Goal: Transaction & Acquisition: Purchase product/service

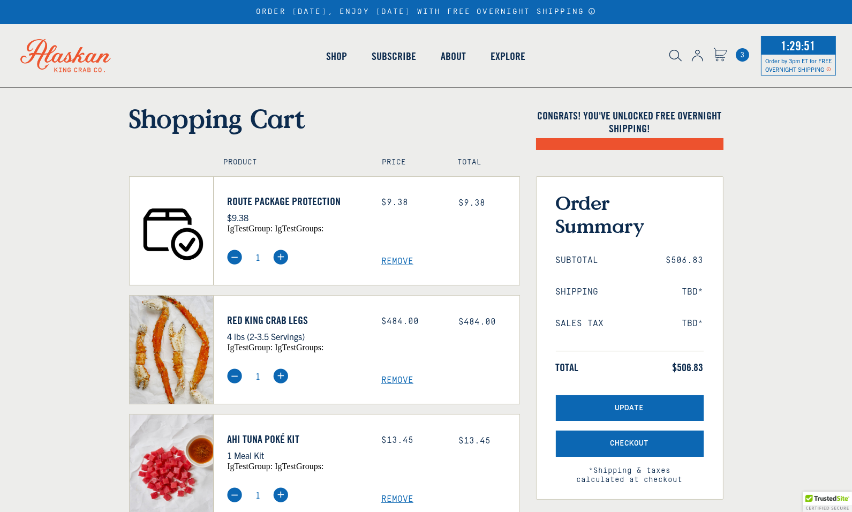
click at [232, 257] on img at bounding box center [234, 257] width 15 height 15
select select "40826592231503"
select select "40826730905679"
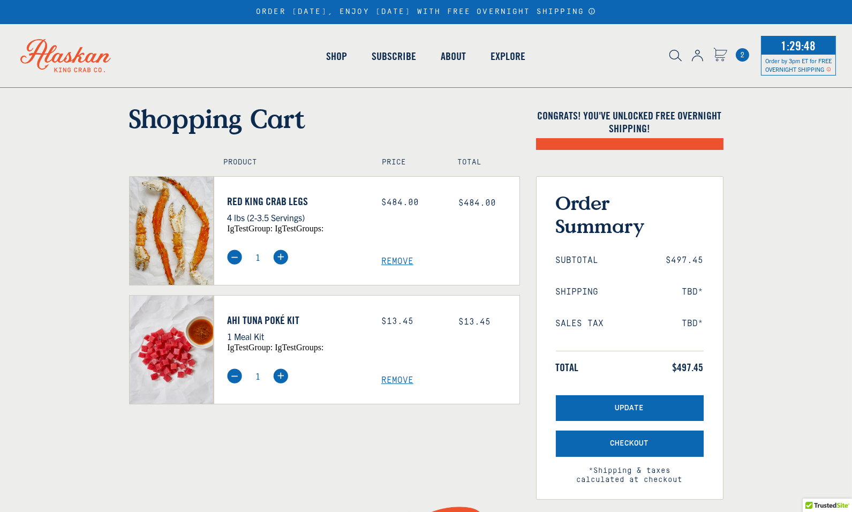
select select "40826592231503"
select select "40826730905679"
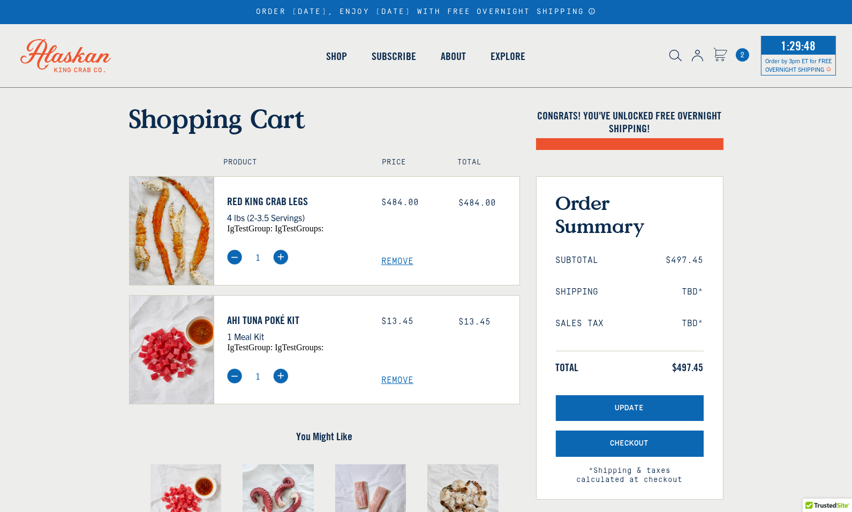
click at [230, 371] on img at bounding box center [234, 376] width 15 height 15
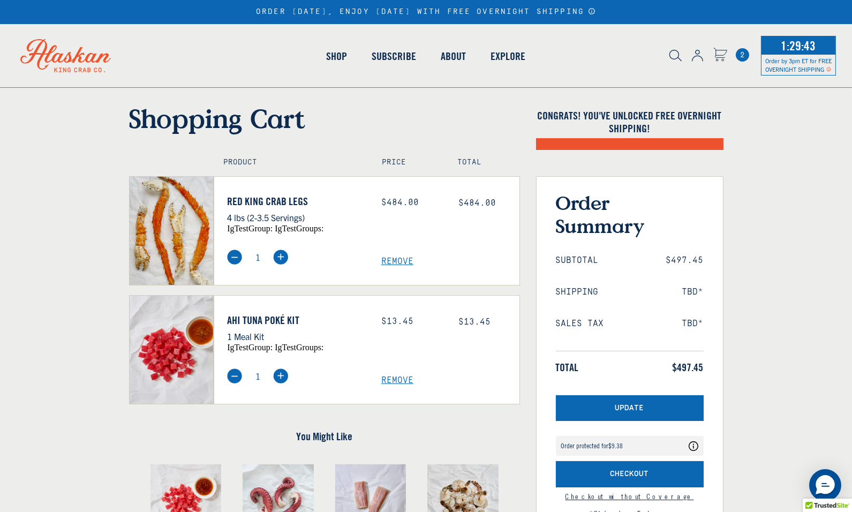
click at [390, 377] on span "Remove" at bounding box center [450, 381] width 138 height 10
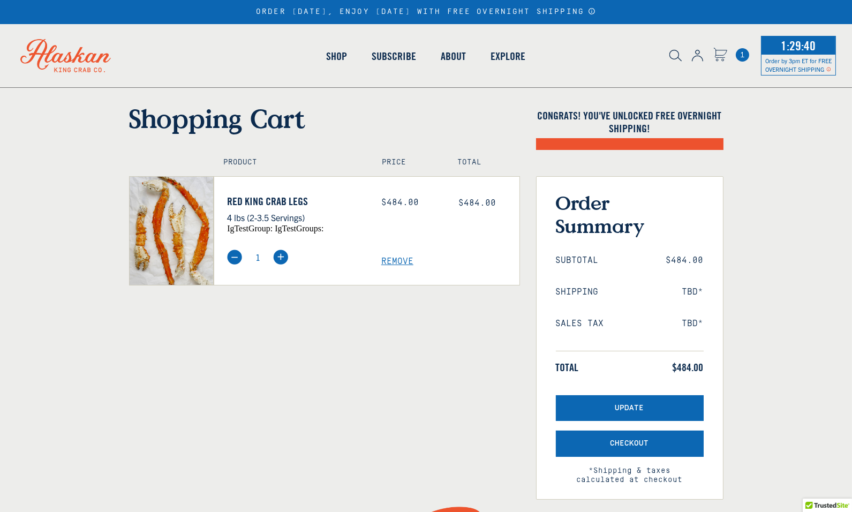
select select "40826592231503"
select select "40826730905679"
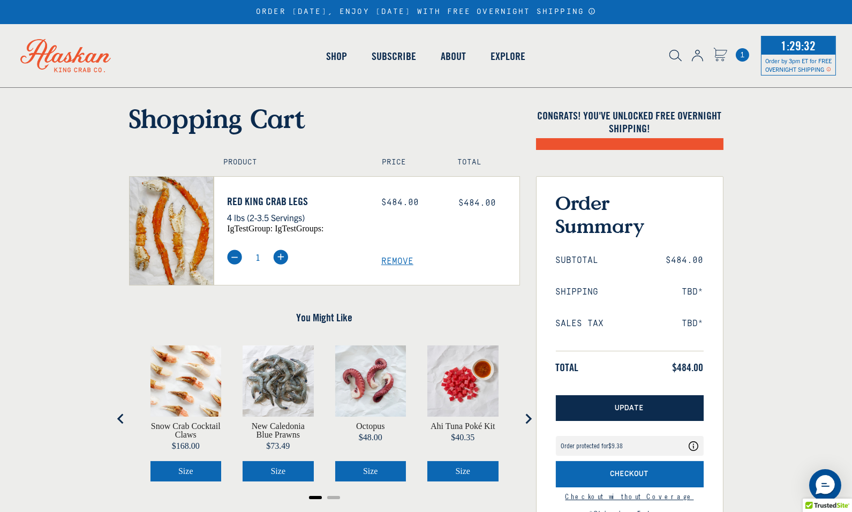
click at [606, 412] on button "Update" at bounding box center [630, 408] width 148 height 26
click at [601, 403] on button "Update" at bounding box center [630, 408] width 148 height 26
